Goal: Task Accomplishment & Management: Manage account settings

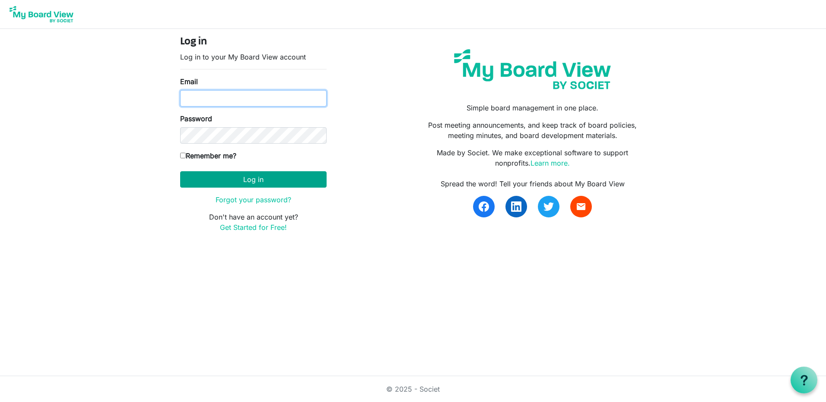
type input "[PERSON_NAME][EMAIL_ADDRESS][DOMAIN_NAME]"
click at [271, 175] on button "Log in" at bounding box center [253, 179] width 146 height 16
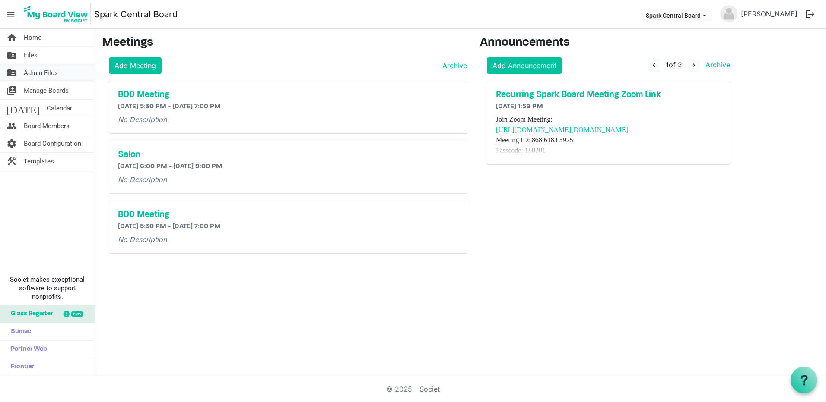
click at [58, 70] on link "folder_shared Admin Files" at bounding box center [47, 72] width 95 height 17
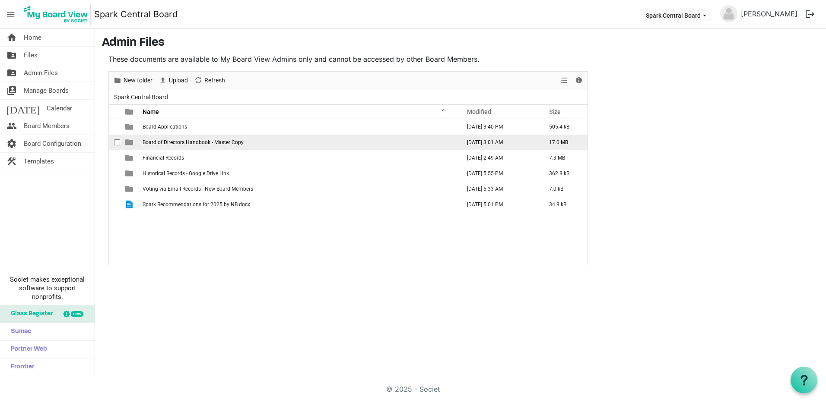
click at [183, 142] on span "Board of Directors Handbook - Master Copy" at bounding box center [192, 142] width 101 height 6
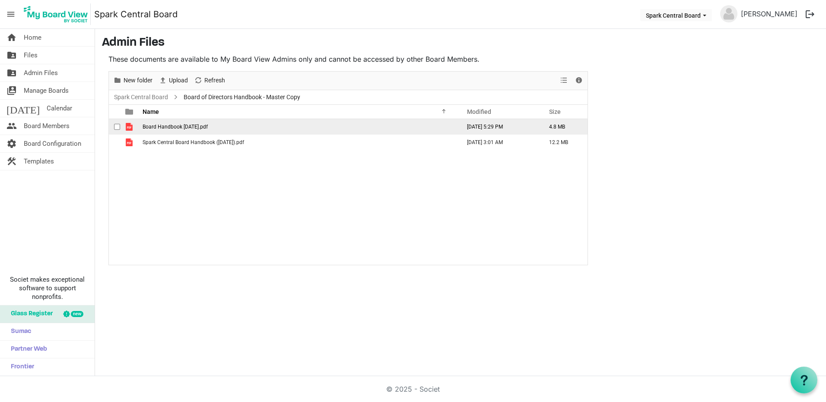
click at [216, 130] on td "Board Handbook 8.16.24.pdf" at bounding box center [299, 127] width 318 height 16
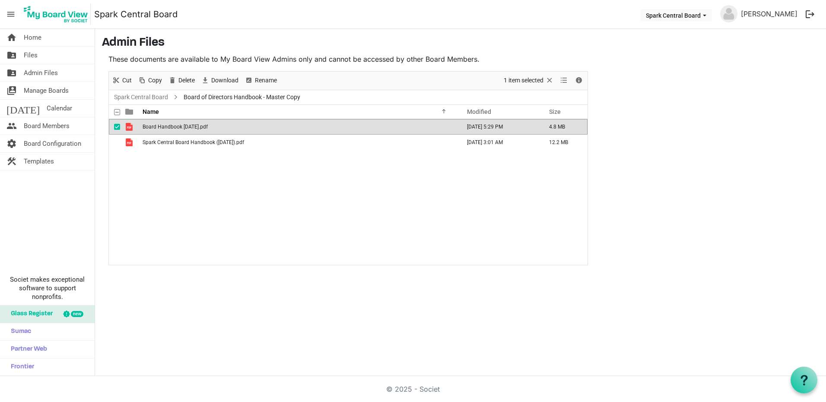
click at [216, 130] on td "Board Handbook 8.16.24.pdf" at bounding box center [299, 127] width 318 height 16
click at [117, 127] on span "checkbox" at bounding box center [117, 127] width 6 height 6
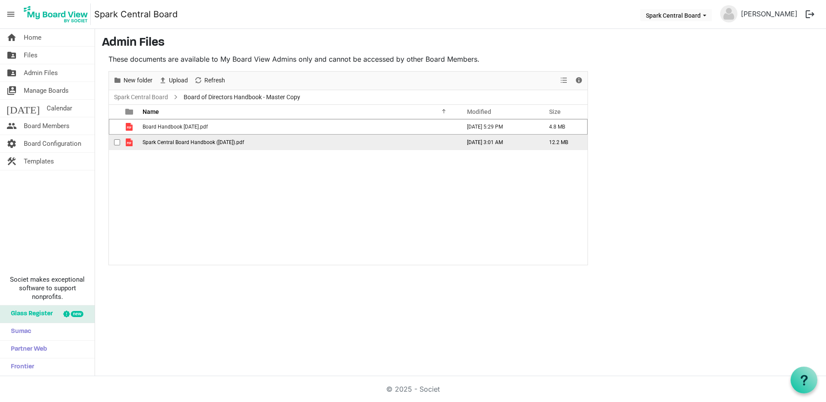
click at [169, 144] on span "Spark Central Board Handbook (3.13.25).pdf" at bounding box center [192, 142] width 101 height 6
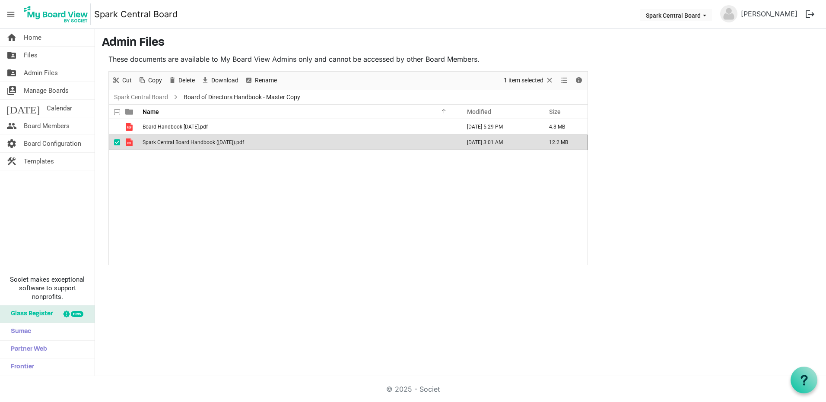
click at [169, 144] on span "Spark Central Board Handbook (3.13.25).pdf" at bounding box center [192, 142] width 101 height 6
click at [62, 122] on span "Board Members" at bounding box center [47, 125] width 46 height 17
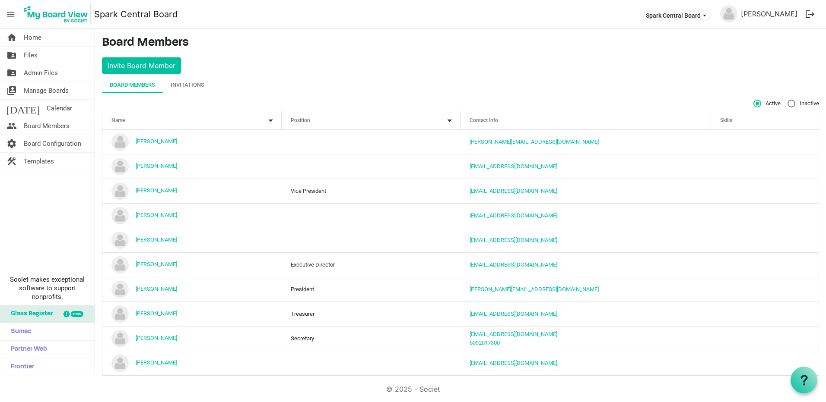
drag, startPoint x: 155, startPoint y: 360, endPoint x: 168, endPoint y: 387, distance: 29.4
click at [168, 387] on div "© 2025 - Societ" at bounding box center [413, 389] width 492 height 26
